Goal: Task Accomplishment & Management: Manage account settings

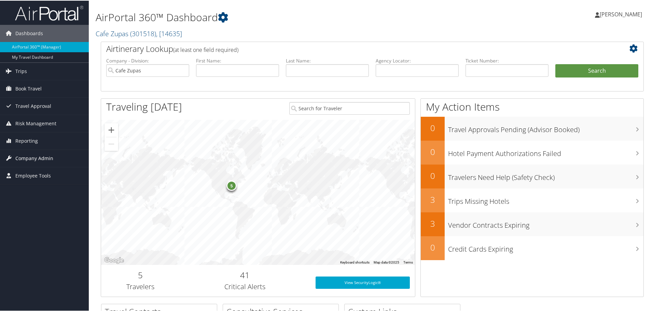
click at [61, 161] on link "Company Admin" at bounding box center [44, 157] width 89 height 17
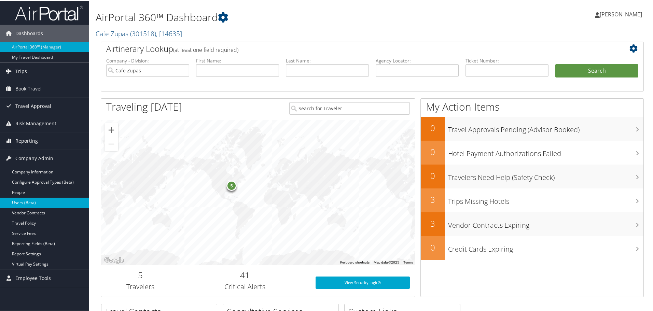
click at [50, 202] on link "Users (Beta)" at bounding box center [44, 202] width 89 height 10
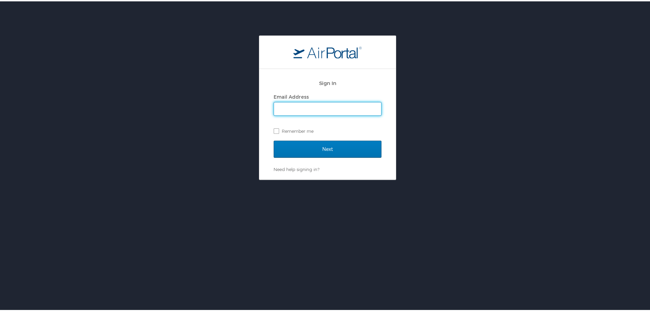
type input "[EMAIL_ADDRESS][DOMAIN_NAME]"
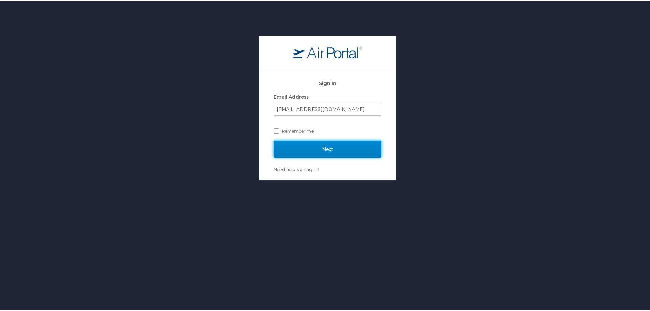
click at [321, 147] on input "Next" at bounding box center [328, 147] width 108 height 17
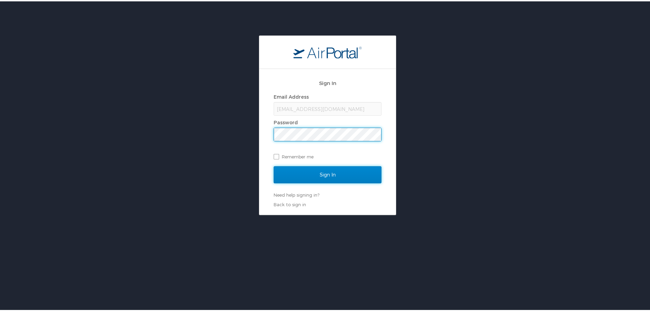
click at [314, 170] on input "Sign In" at bounding box center [328, 173] width 108 height 17
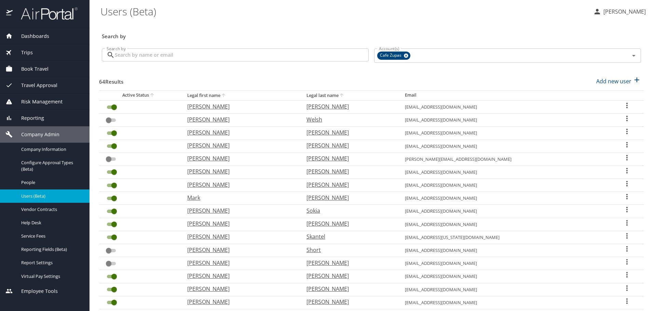
click at [334, 58] on input "Search by" at bounding box center [242, 54] width 254 height 13
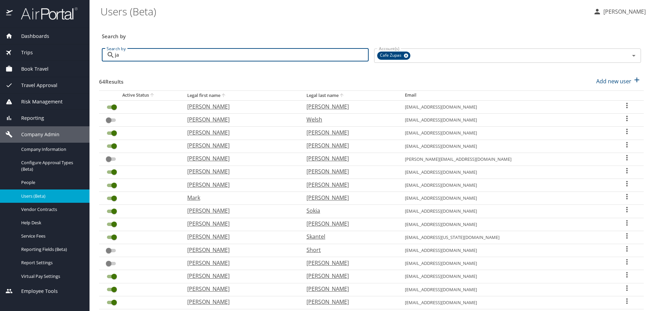
type input "j"
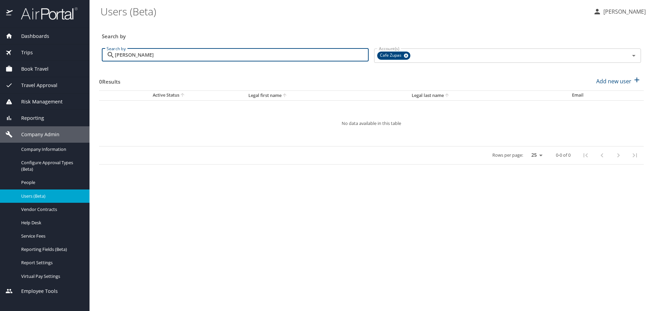
click at [144, 59] on input "richard" at bounding box center [242, 54] width 254 height 13
click at [144, 58] on input "richard" at bounding box center [242, 54] width 254 height 13
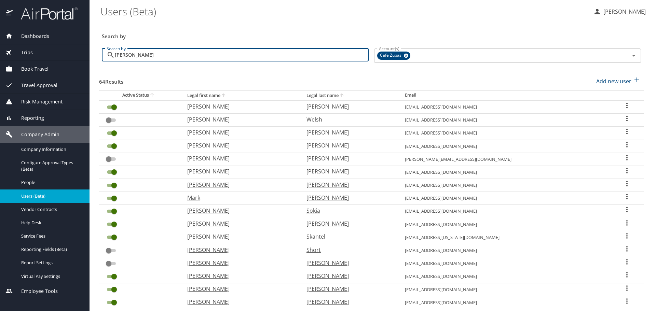
type input "jamie"
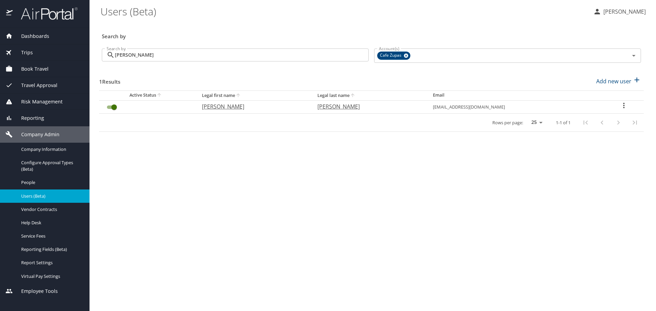
click at [619, 106] on icon "User Search Table" at bounding box center [623, 105] width 8 height 8
click at [616, 107] on li "View profile" at bounding box center [601, 106] width 99 height 12
select select "US"
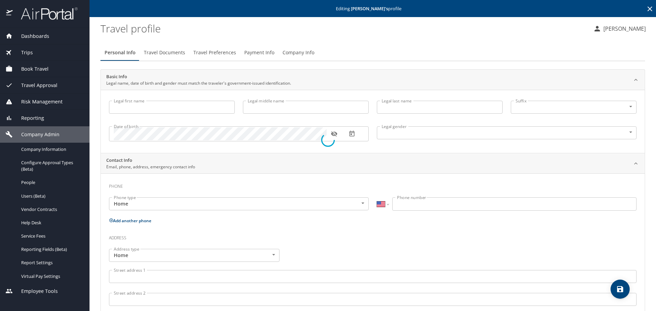
select select "US"
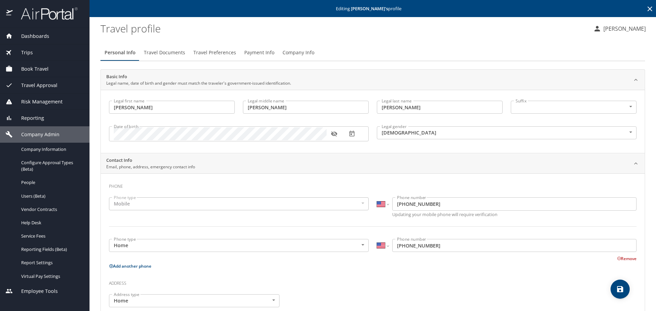
type input "Richard"
type input "James"
type input "Elgie"
type input "Male"
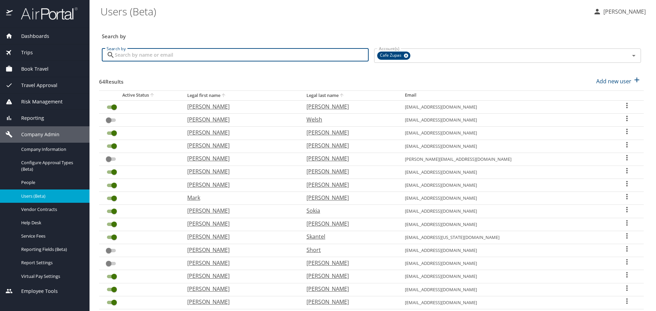
click at [309, 59] on input "Search by" at bounding box center [242, 54] width 254 height 13
type input "jamie"
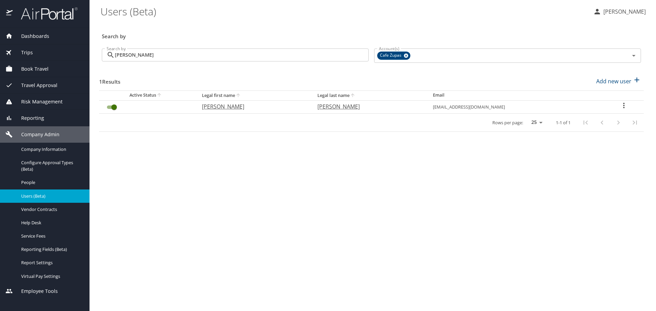
click at [623, 106] on icon "User Search Table" at bounding box center [623, 105] width 1 height 5
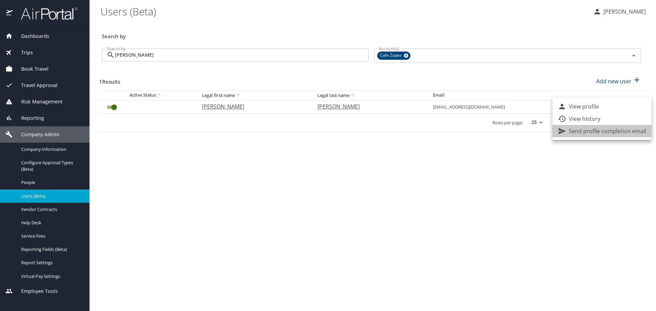
click at [617, 132] on p "Send profile completion email" at bounding box center [606, 131] width 77 height 8
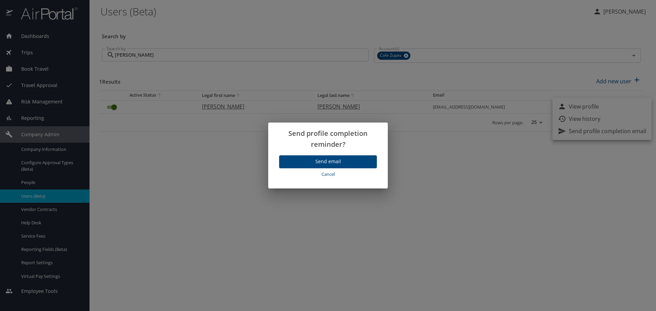
click at [312, 161] on span "Send email" at bounding box center [327, 161] width 87 height 9
